Goal: Task Accomplishment & Management: Complete application form

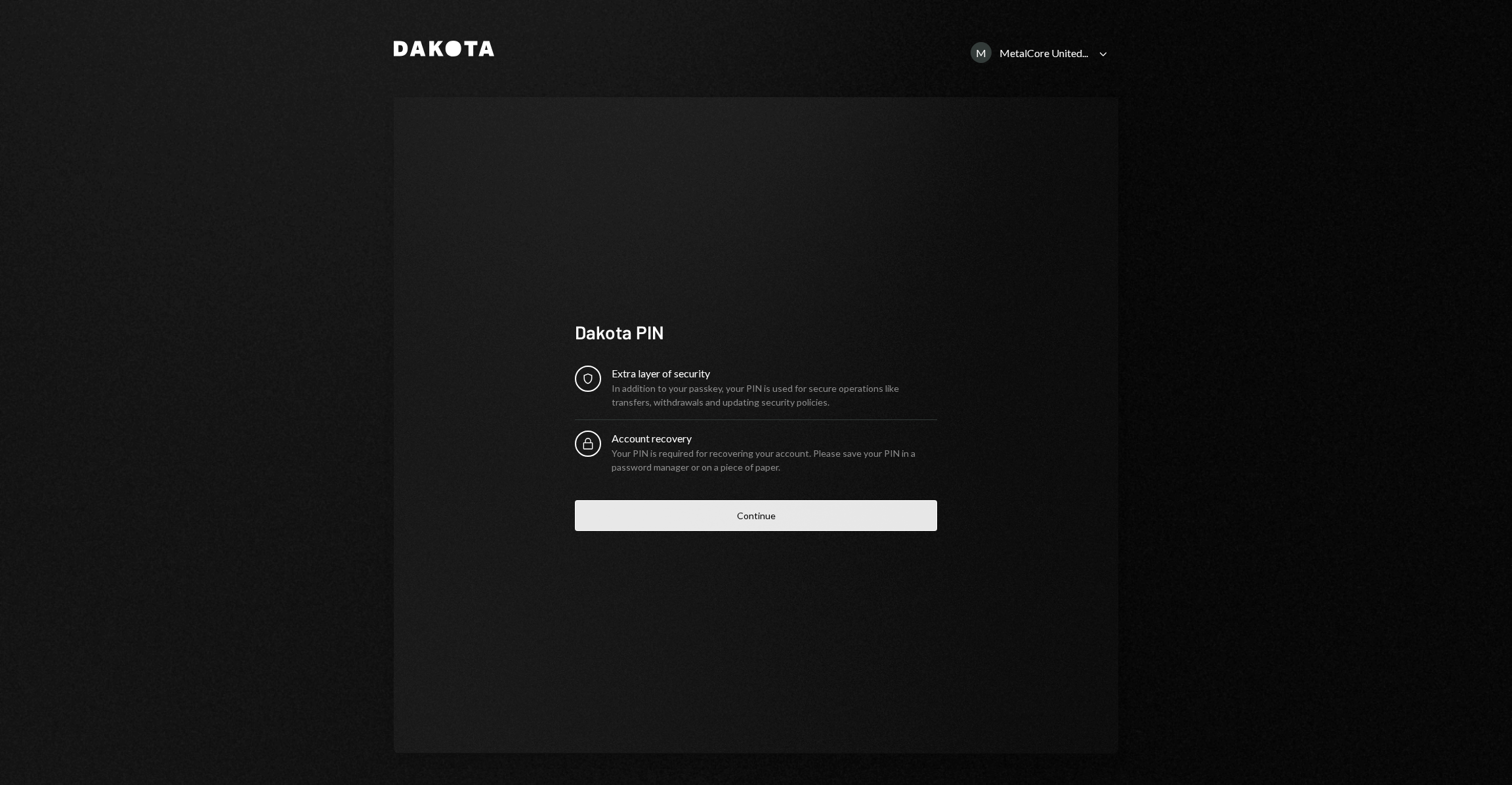
click at [743, 510] on button "Continue" at bounding box center [755, 516] width 362 height 31
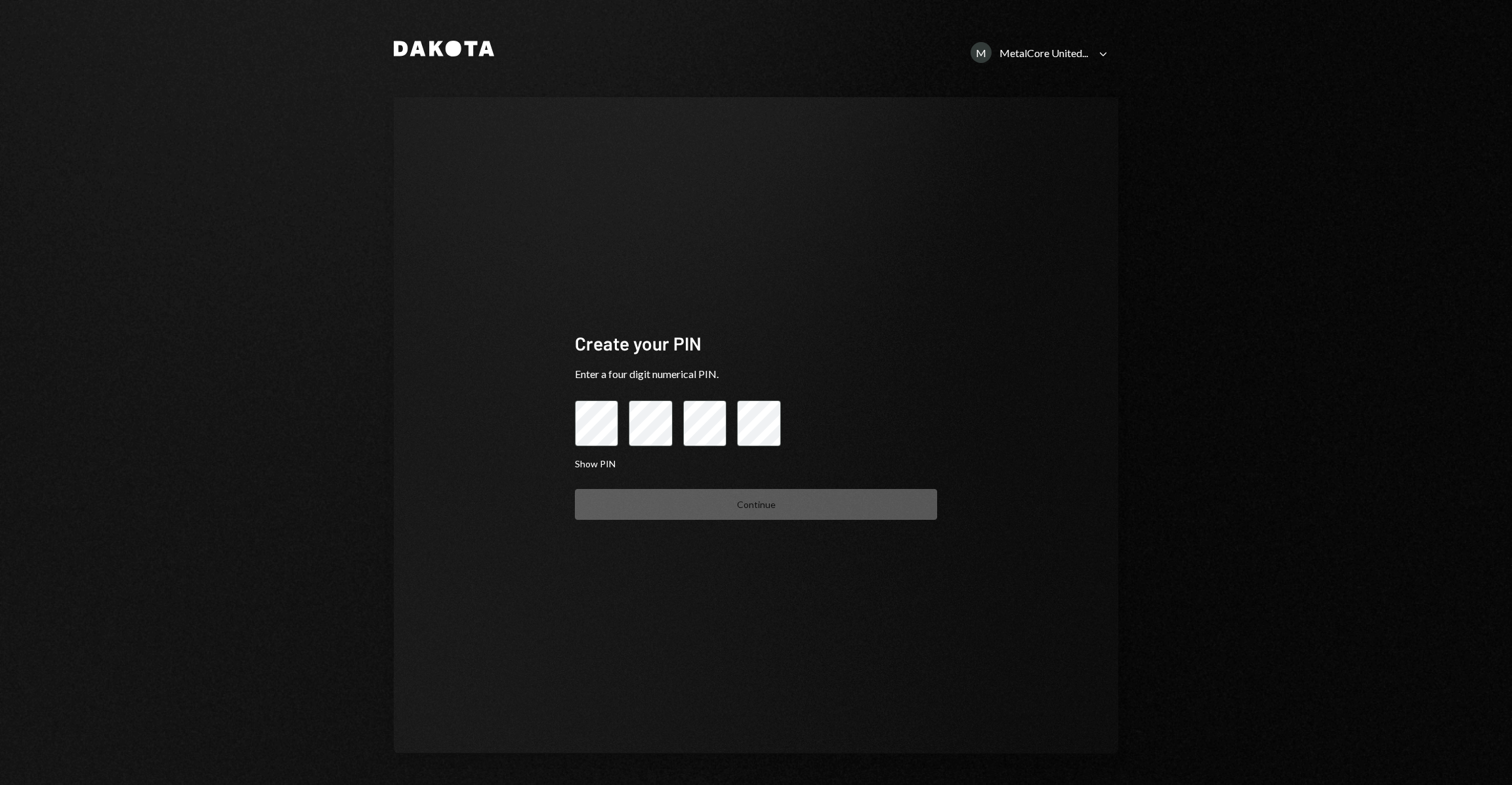
click at [542, 437] on div "Create your PIN Enter a four digit numerical PIN. Show PIN Continue" at bounding box center [756, 425] width 724 height 656
click at [623, 434] on div at bounding box center [755, 423] width 362 height 46
click at [582, 469] on button "Show PIN" at bounding box center [595, 465] width 41 height 13
click at [552, 435] on div "Create your PIN Enter a four digit numerical PIN. Hide PIN Continue" at bounding box center [756, 425] width 724 height 656
click at [680, 425] on div at bounding box center [755, 423] width 362 height 46
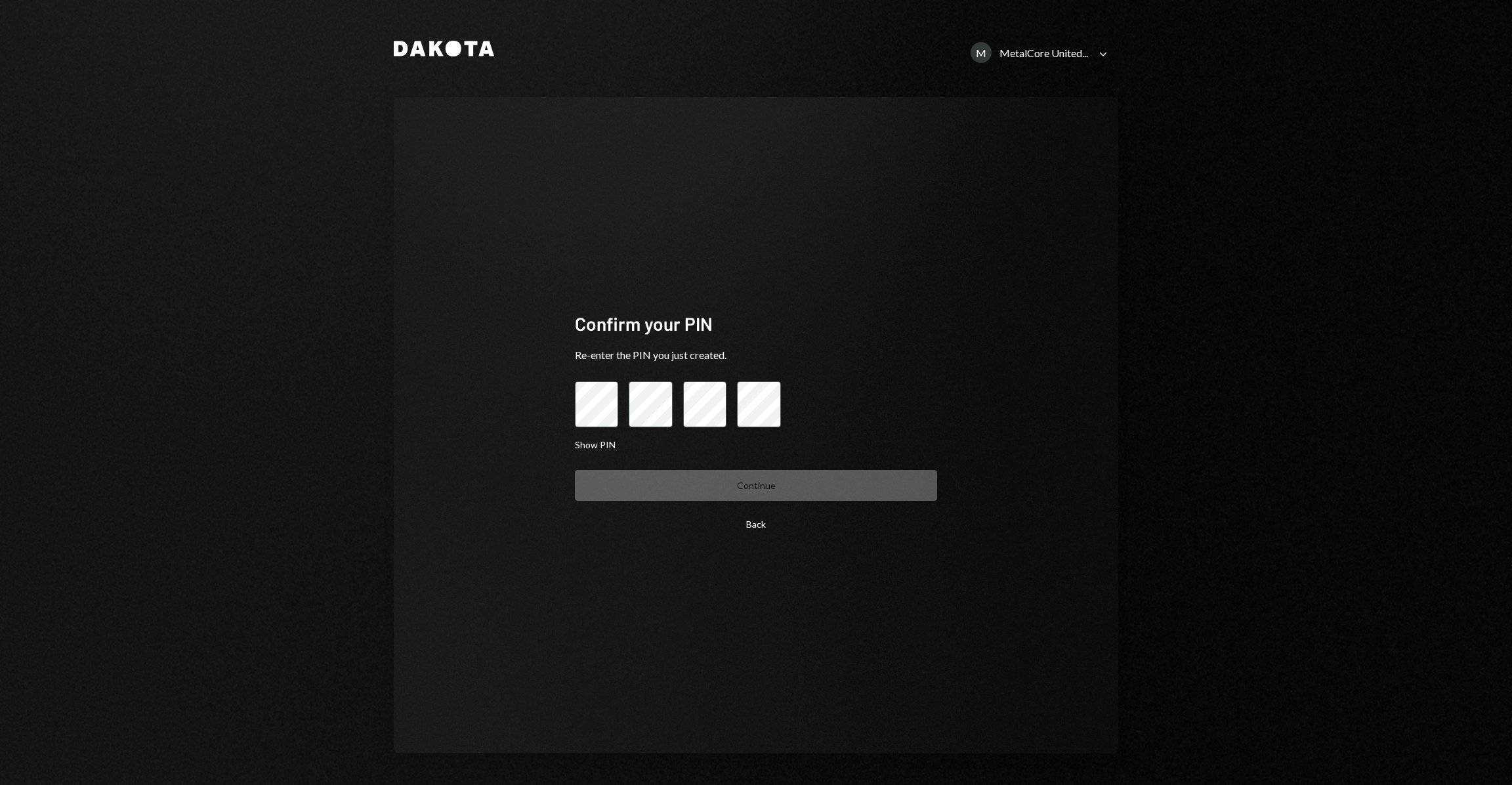
click at [759, 528] on button "Back" at bounding box center [755, 524] width 362 height 31
click at [767, 524] on button "Back" at bounding box center [755, 524] width 362 height 31
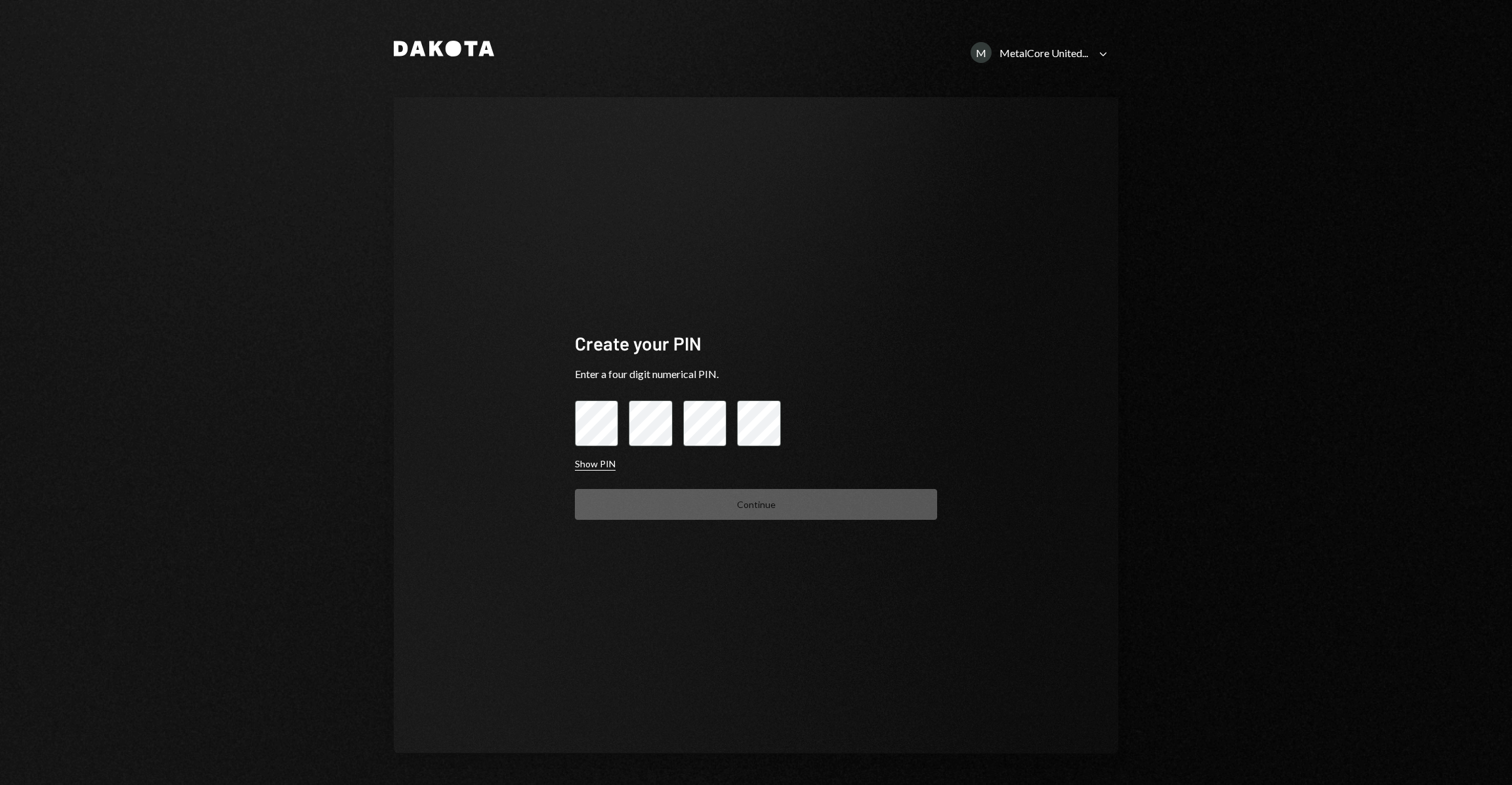
click at [600, 461] on button "Show PIN" at bounding box center [595, 465] width 41 height 13
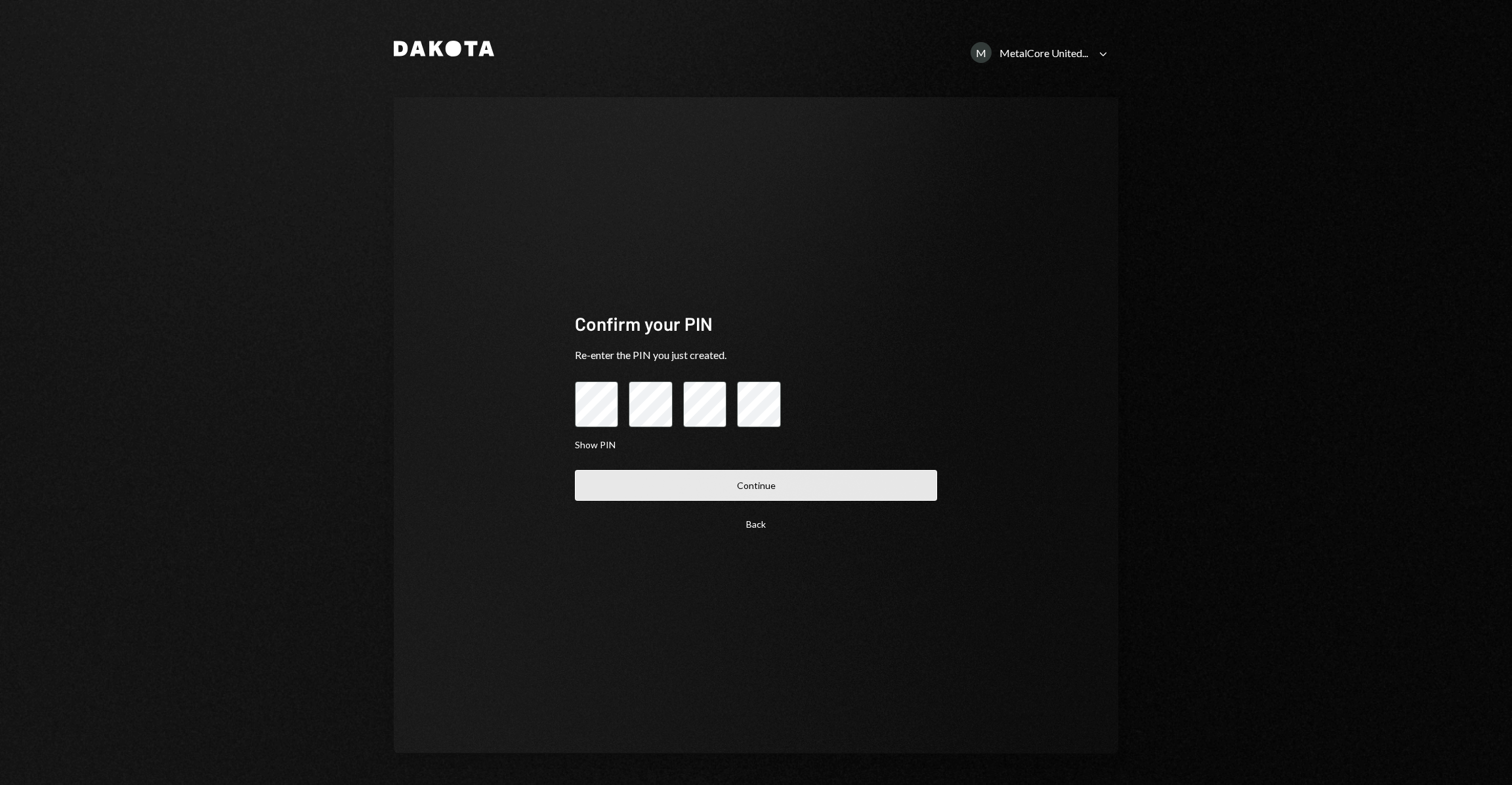
click at [633, 478] on button "Continue" at bounding box center [755, 485] width 362 height 31
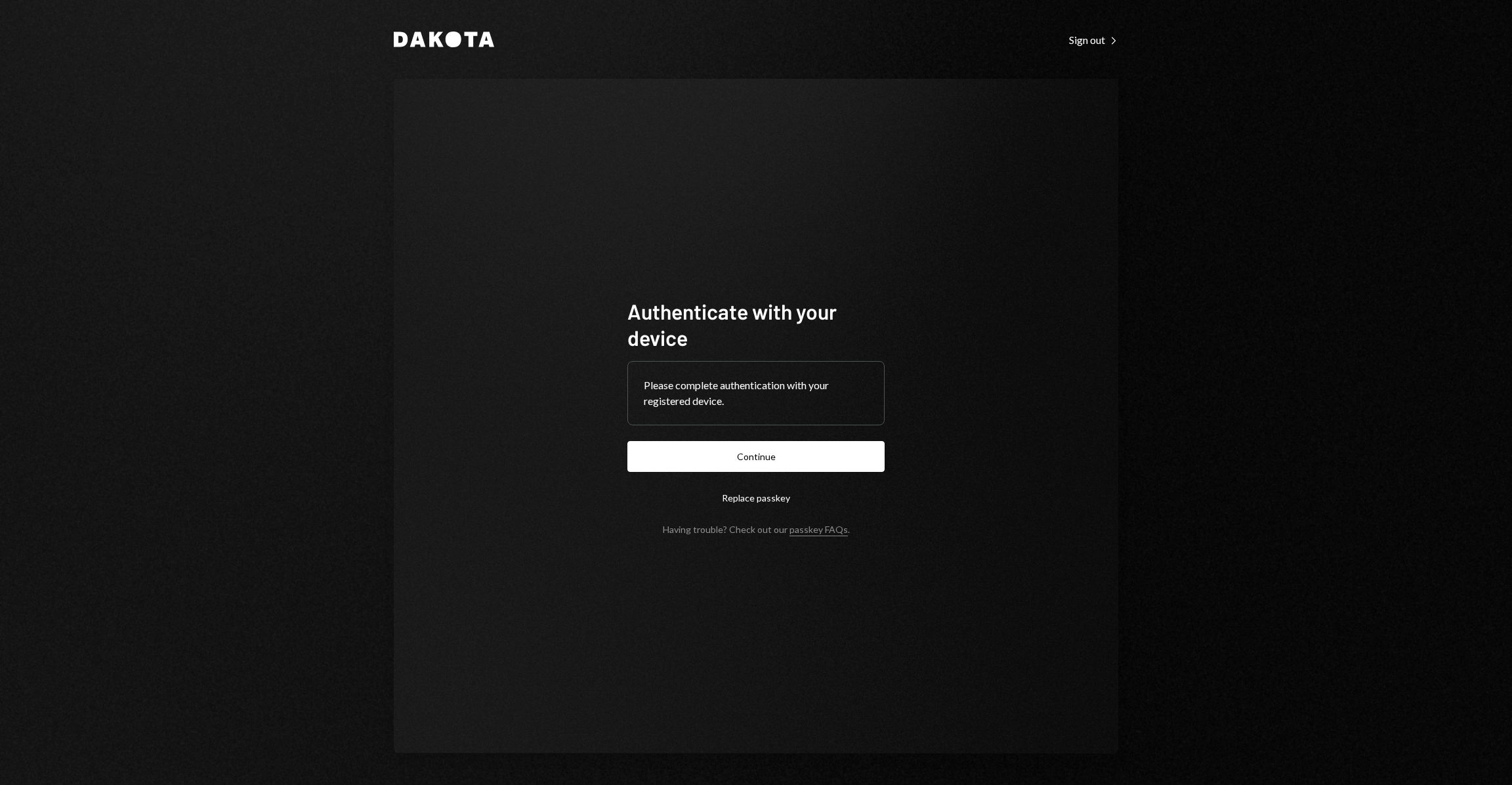
click at [664, 460] on button "Continue" at bounding box center [755, 456] width 257 height 31
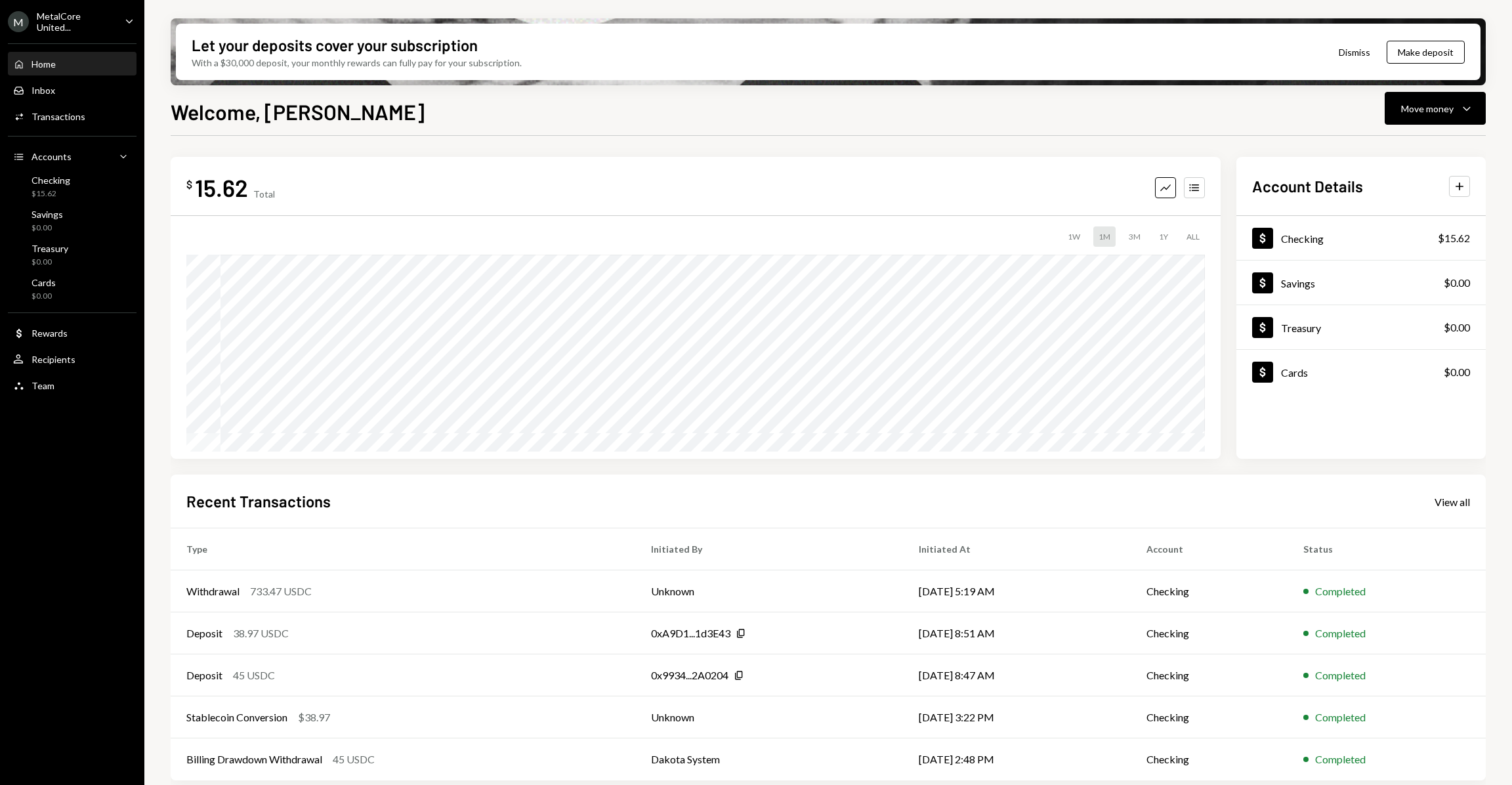
click at [88, 25] on div "MetalCore United..." at bounding box center [75, 22] width 77 height 22
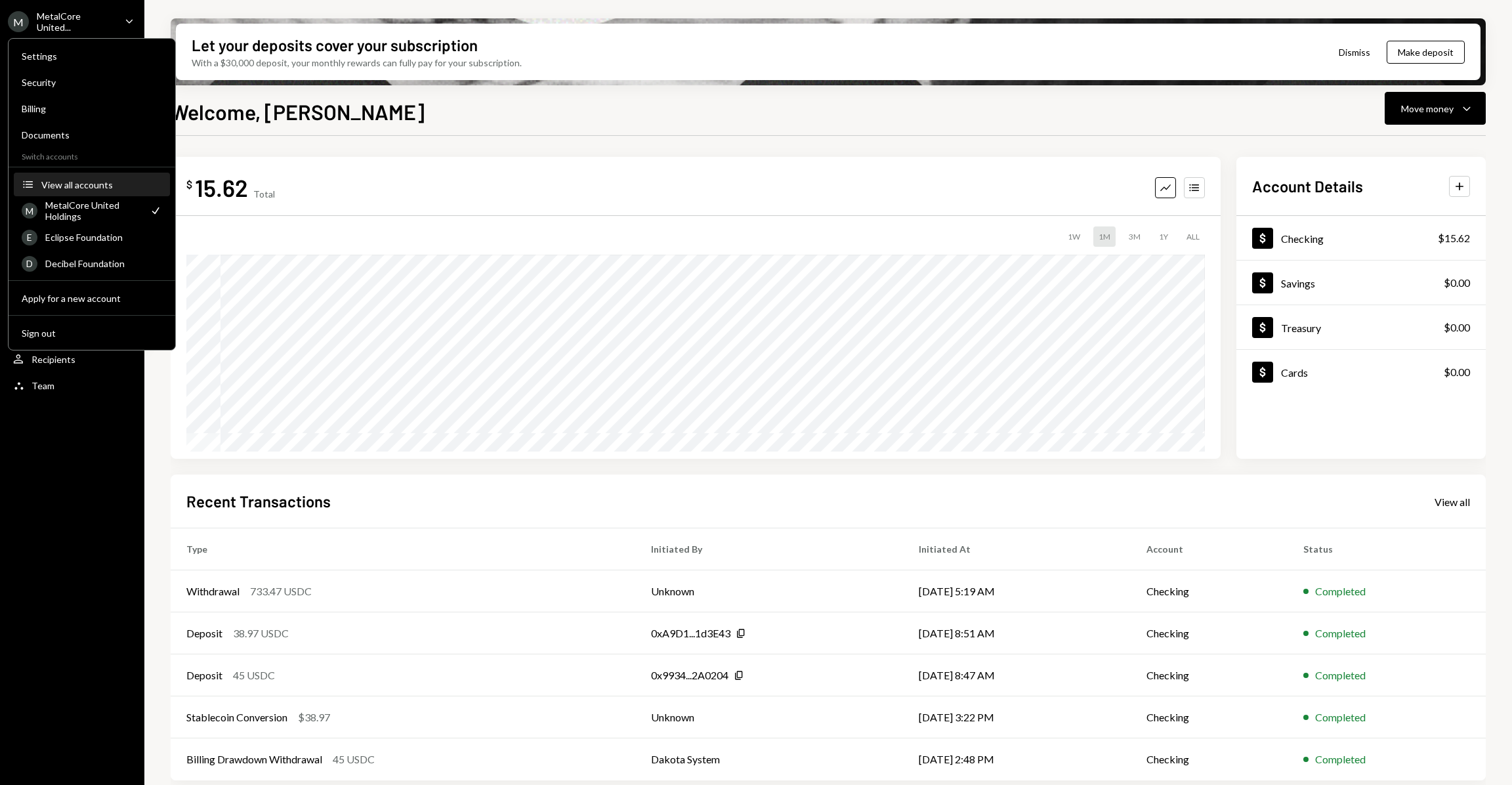
click at [85, 184] on div "View all accounts" at bounding box center [102, 185] width 121 height 11
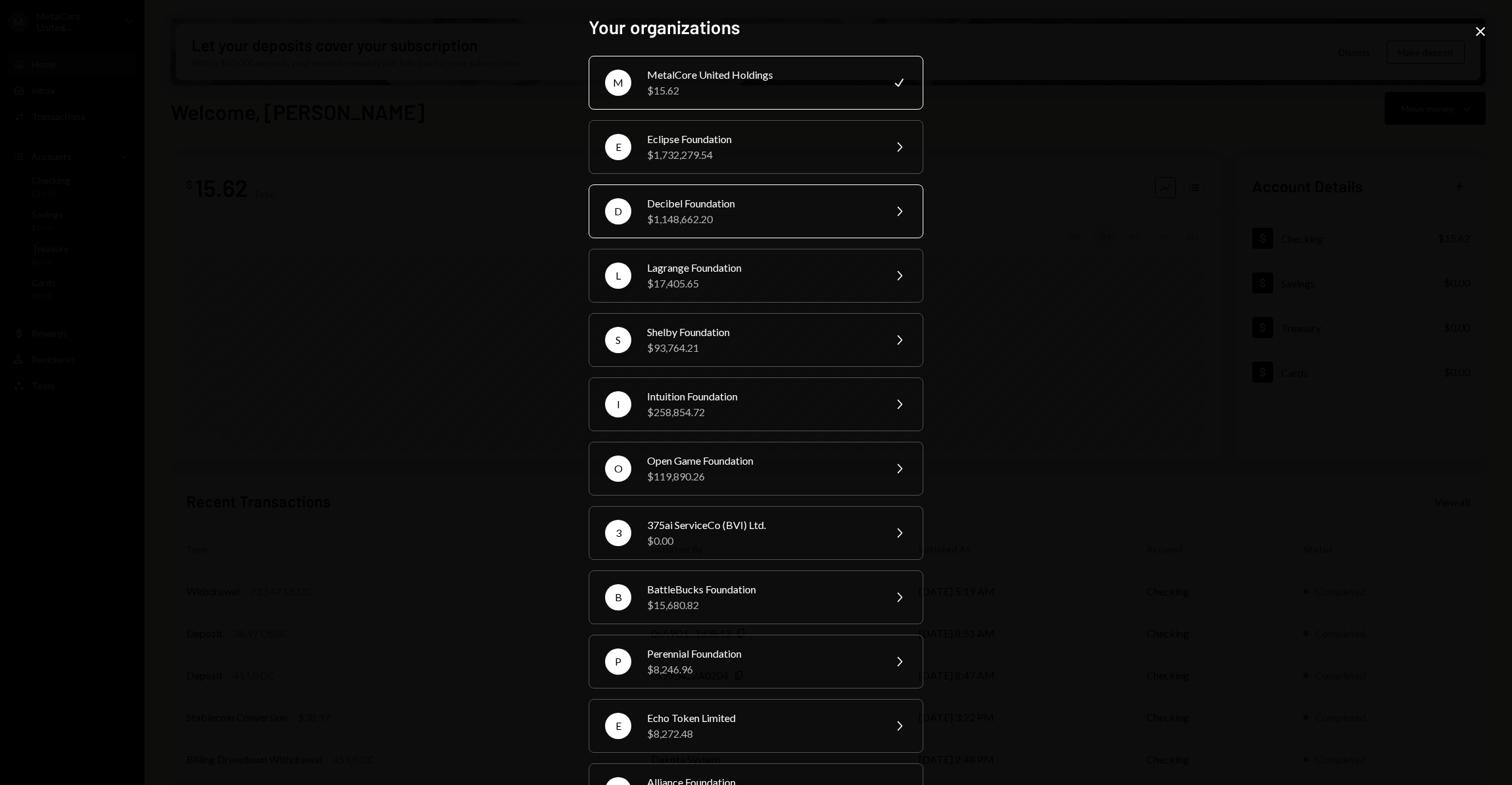
click at [721, 208] on div "Decibel Foundation" at bounding box center [761, 203] width 228 height 15
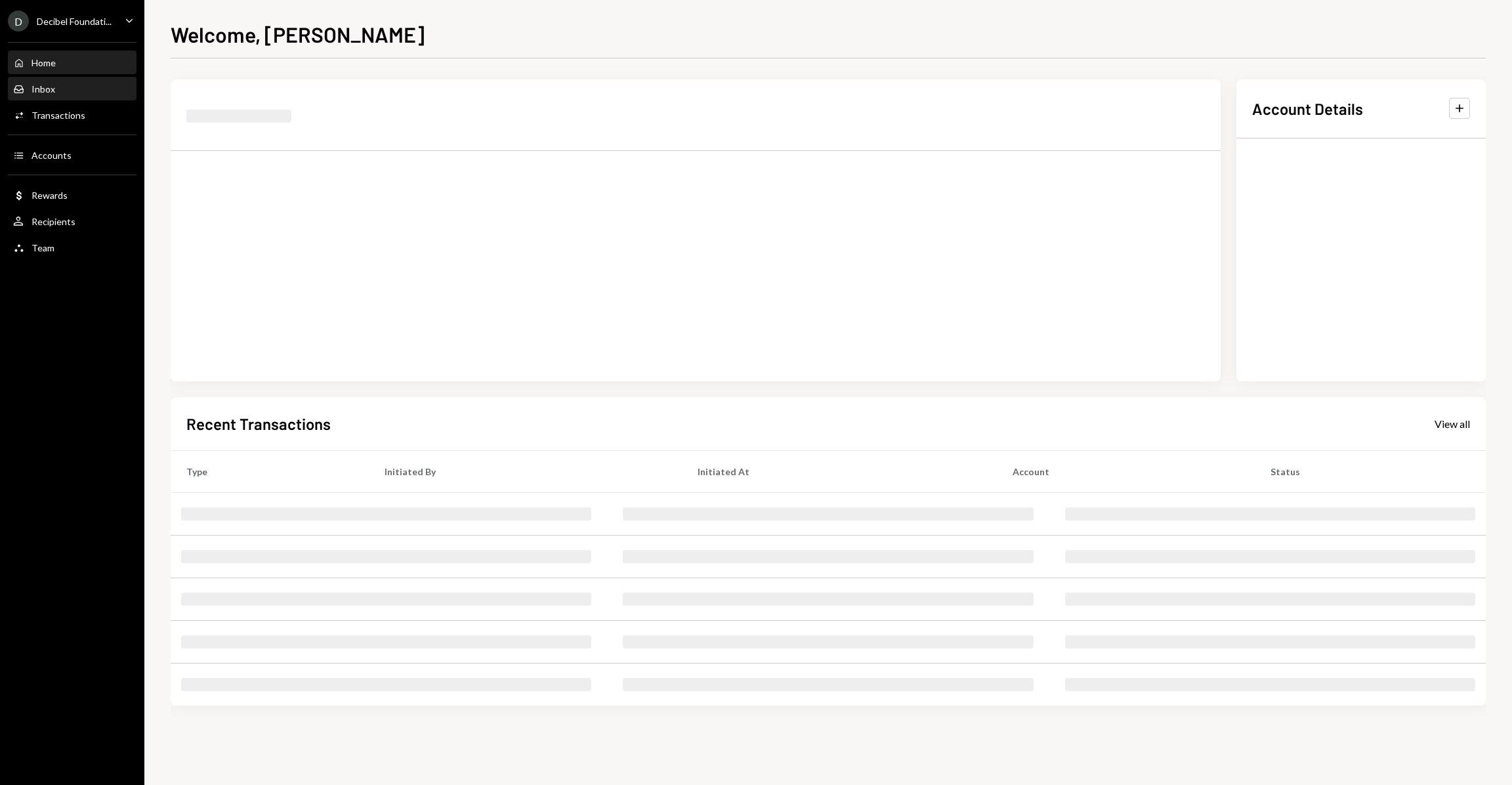
click at [84, 88] on div "Inbox Inbox" at bounding box center [72, 89] width 118 height 12
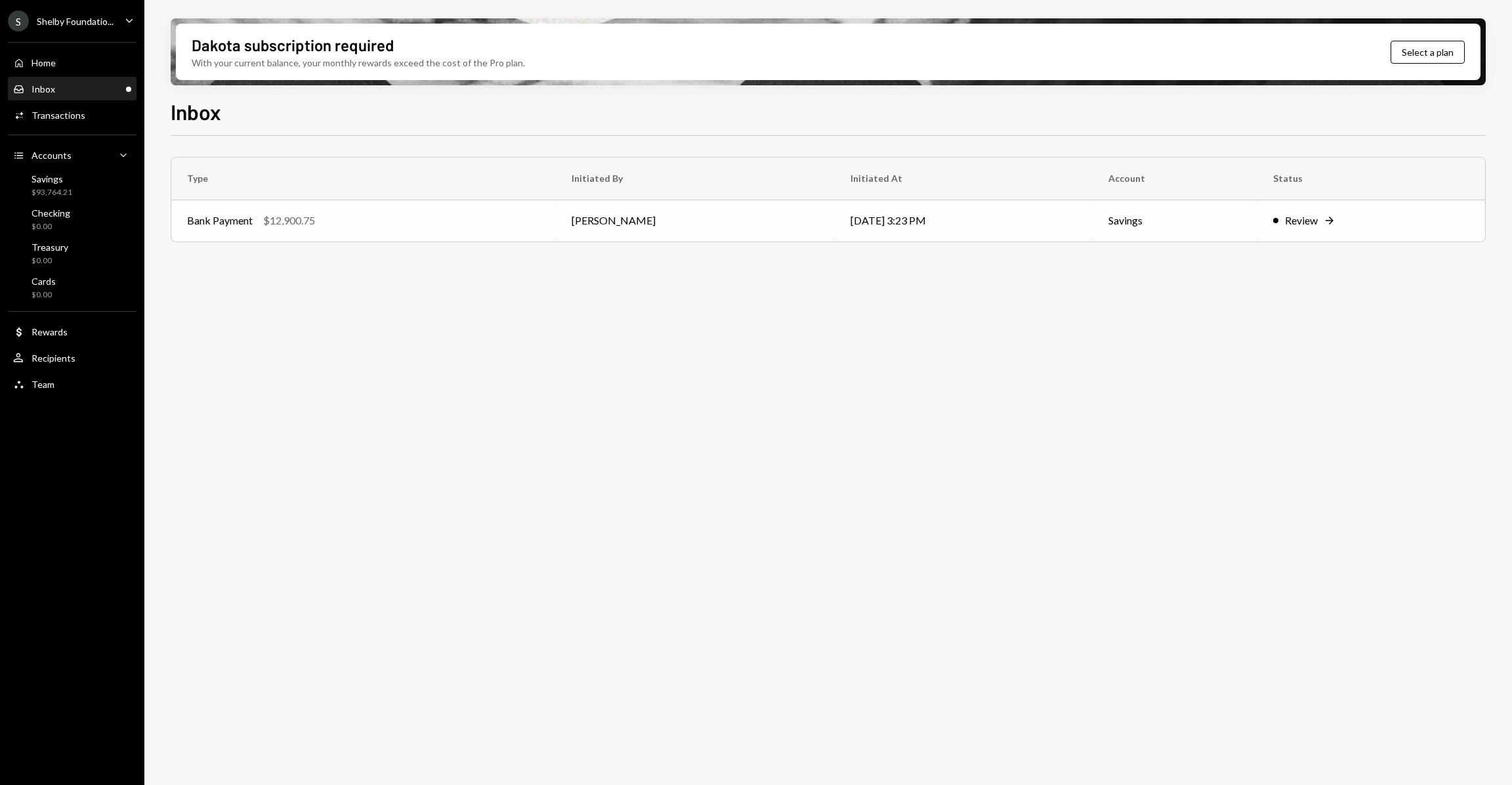
click at [1330, 214] on div "Review Right Arrow" at bounding box center [1371, 220] width 196 height 15
click at [1323, 218] on icon "Right Arrow" at bounding box center [1329, 220] width 13 height 13
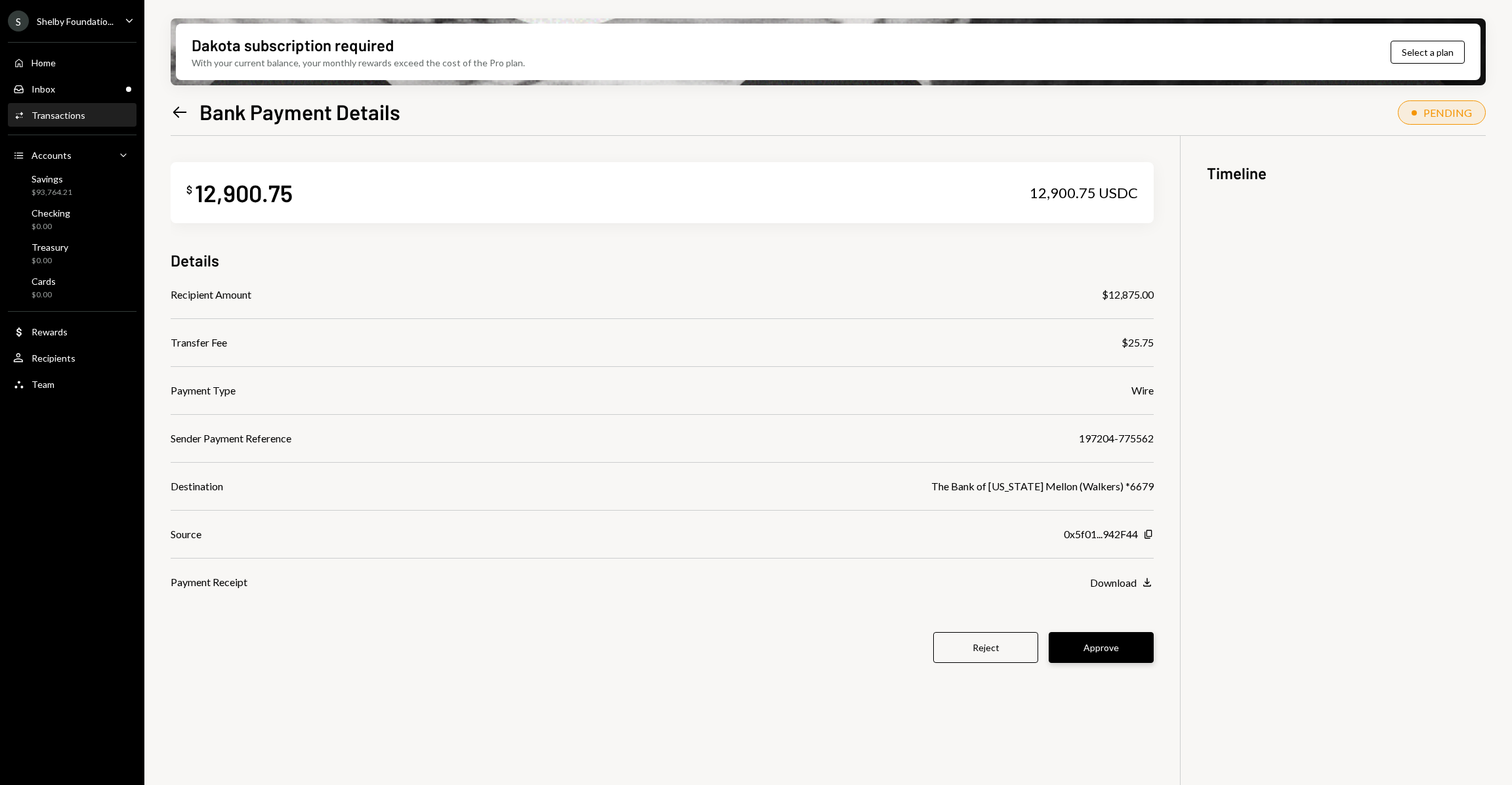
click at [1113, 651] on button "Approve" at bounding box center [1101, 648] width 105 height 31
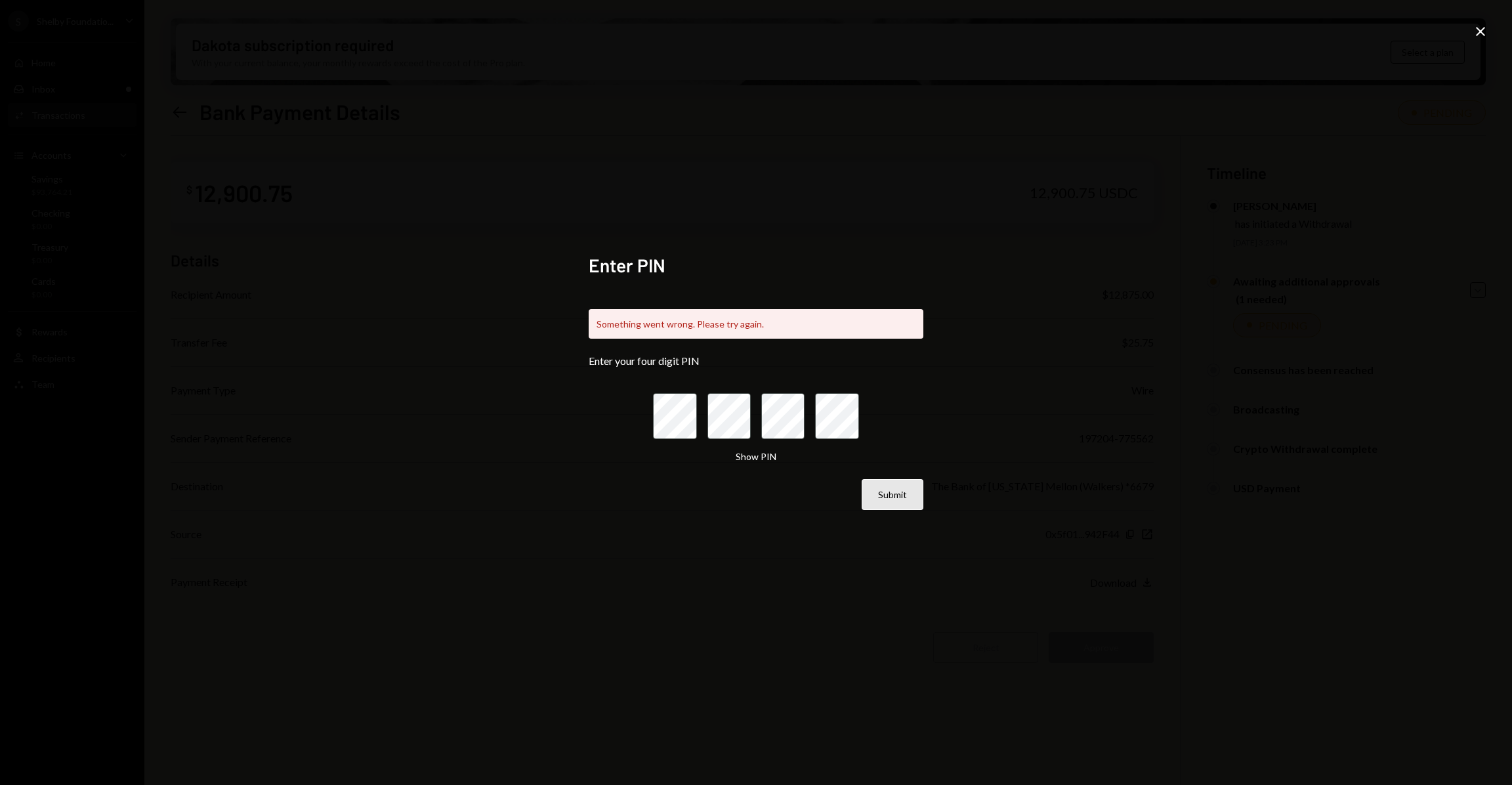
click at [904, 500] on button "Submit" at bounding box center [893, 495] width 62 height 31
